Goal: Task Accomplishment & Management: Manage account settings

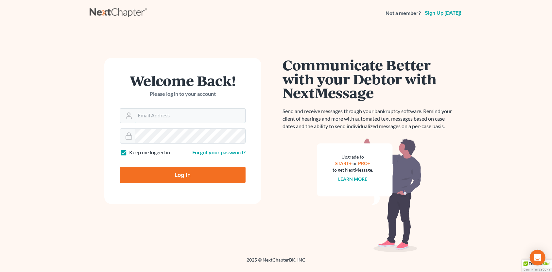
type input "SEAN@HARNAGELAW.COM"
click at [167, 168] on input "Log In" at bounding box center [183, 175] width 126 height 16
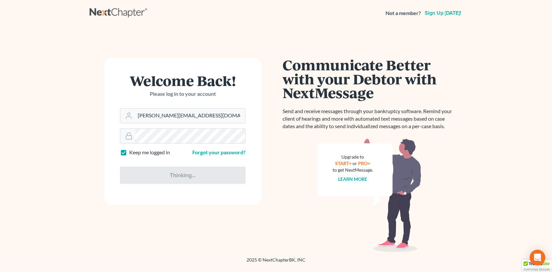
type input "Thinking..."
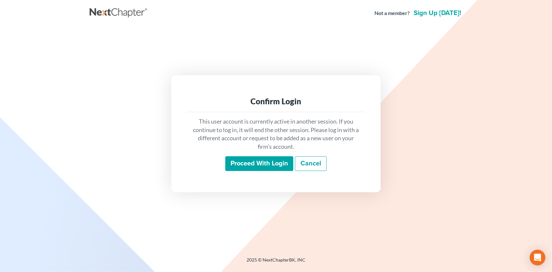
click at [246, 165] on input "Proceed with login" at bounding box center [259, 163] width 68 height 15
